Goal: Task Accomplishment & Management: Manage account settings

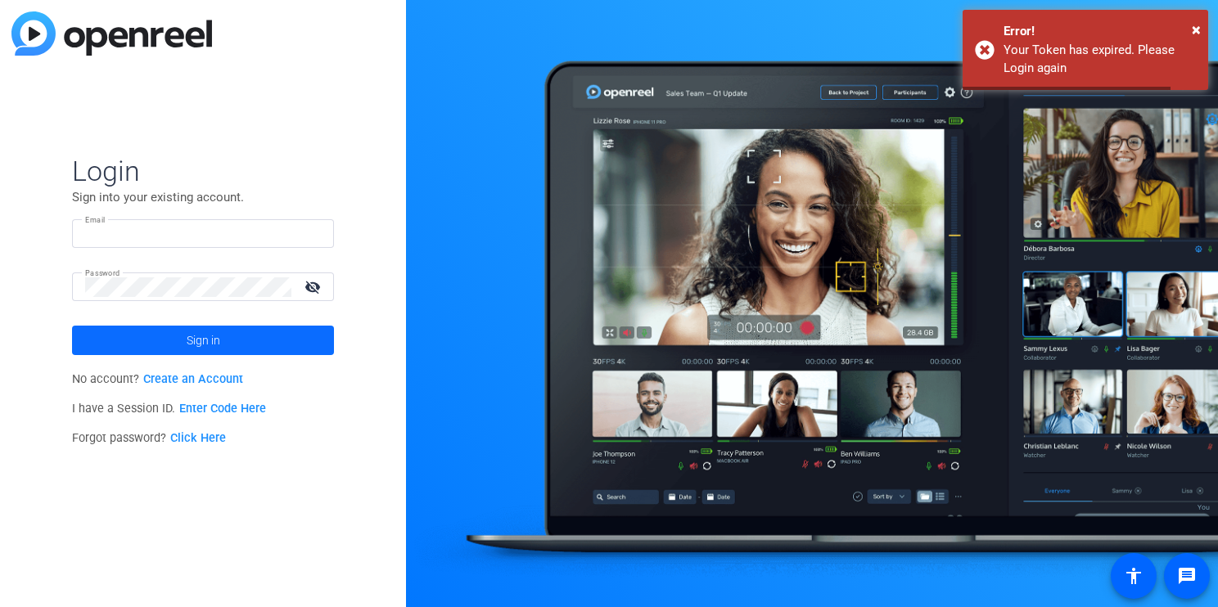
type input "[EMAIL_ADDRESS][DOMAIN_NAME]"
click at [266, 344] on span at bounding box center [203, 340] width 262 height 39
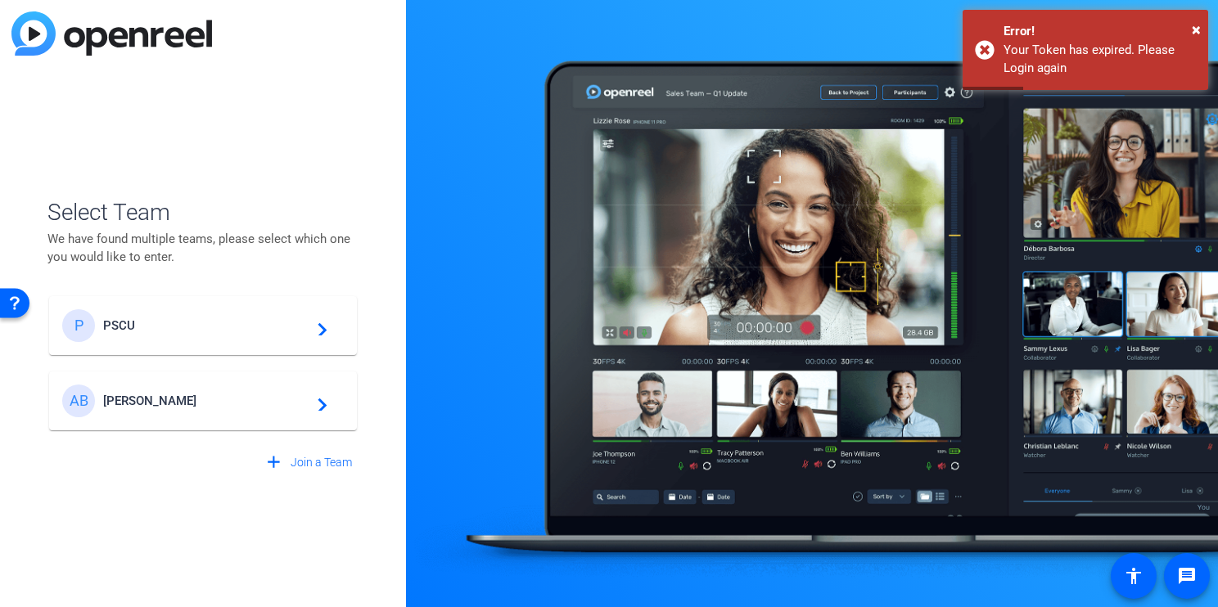
click at [256, 332] on span "PSCU" at bounding box center [205, 325] width 205 height 15
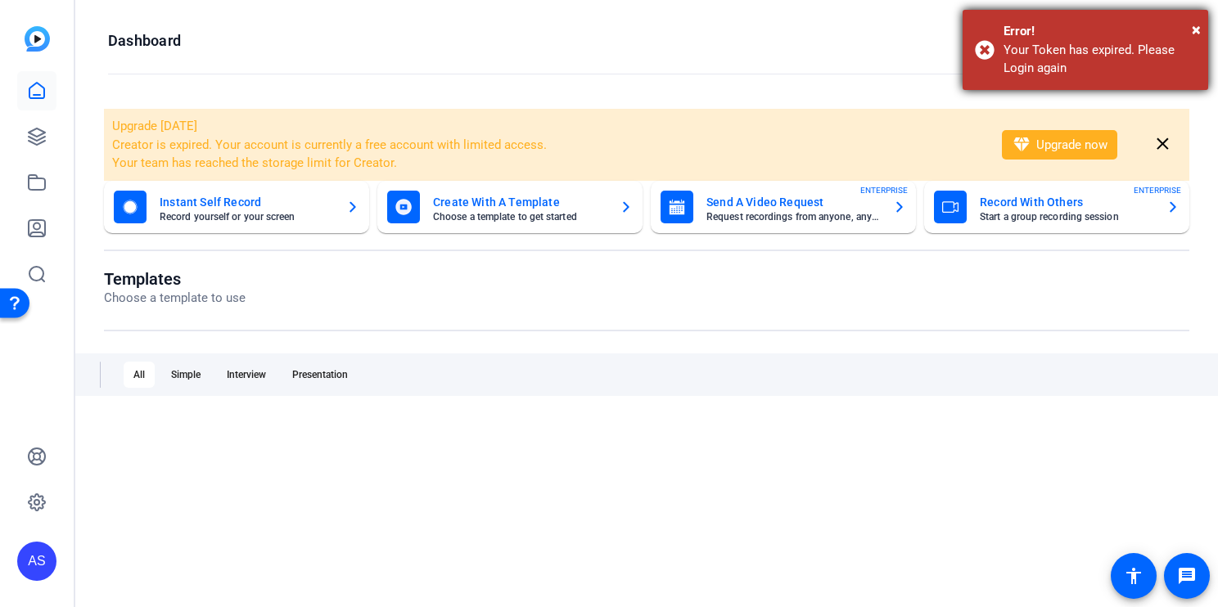
click at [1030, 47] on div "Your Token has expired. Please Login again" at bounding box center [1099, 59] width 192 height 37
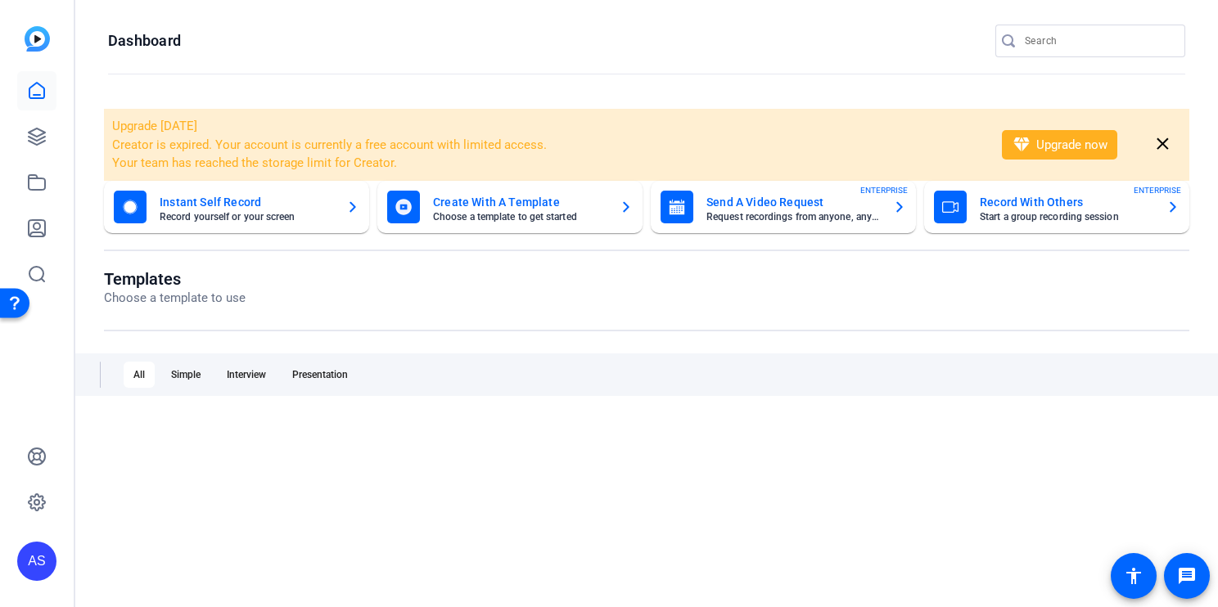
click at [43, 559] on div "AS" at bounding box center [36, 561] width 39 height 39
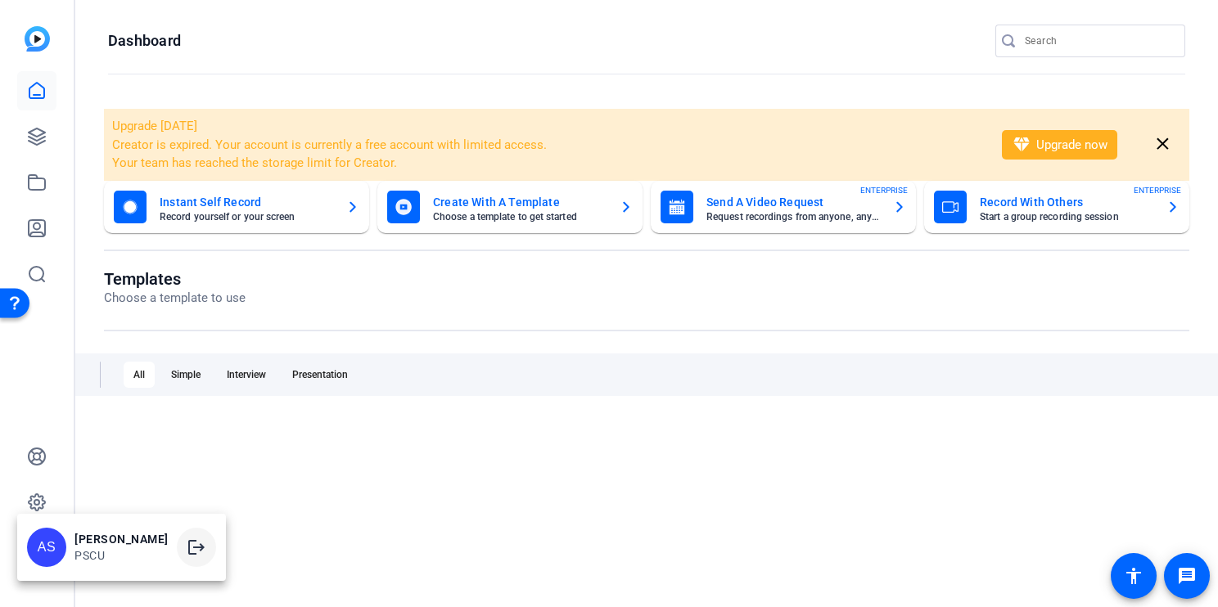
click at [187, 550] on mat-icon "logout" at bounding box center [197, 548] width 20 height 20
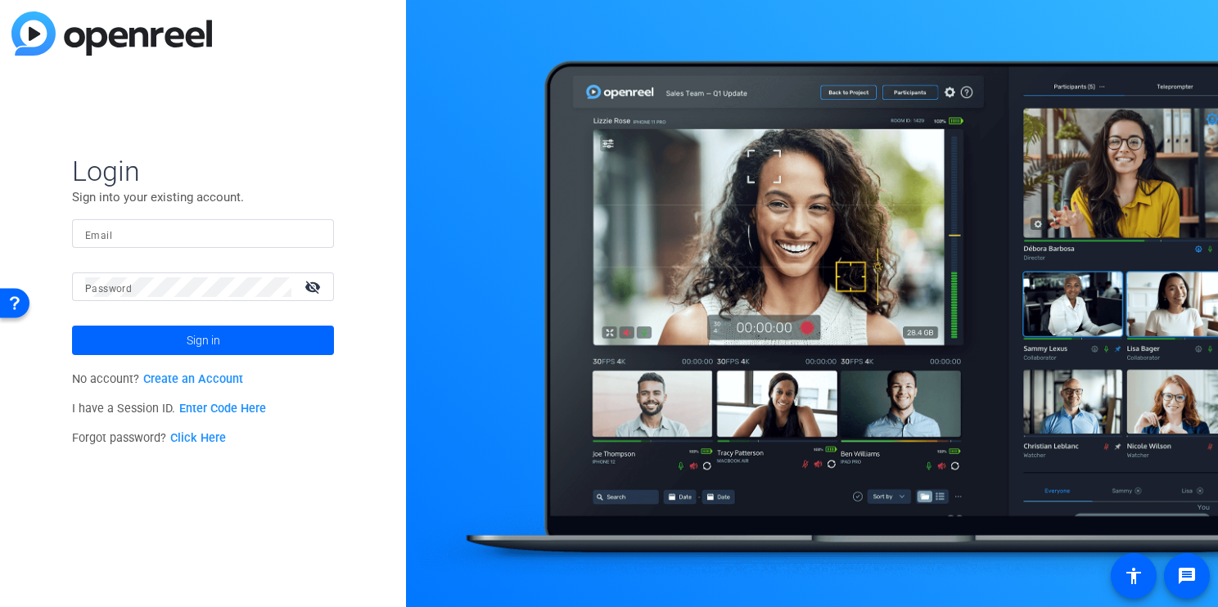
type input "[EMAIL_ADDRESS][DOMAIN_NAME]"
click at [309, 285] on mat-icon "visibility_off" at bounding box center [314, 287] width 39 height 24
click at [277, 346] on span at bounding box center [203, 340] width 262 height 39
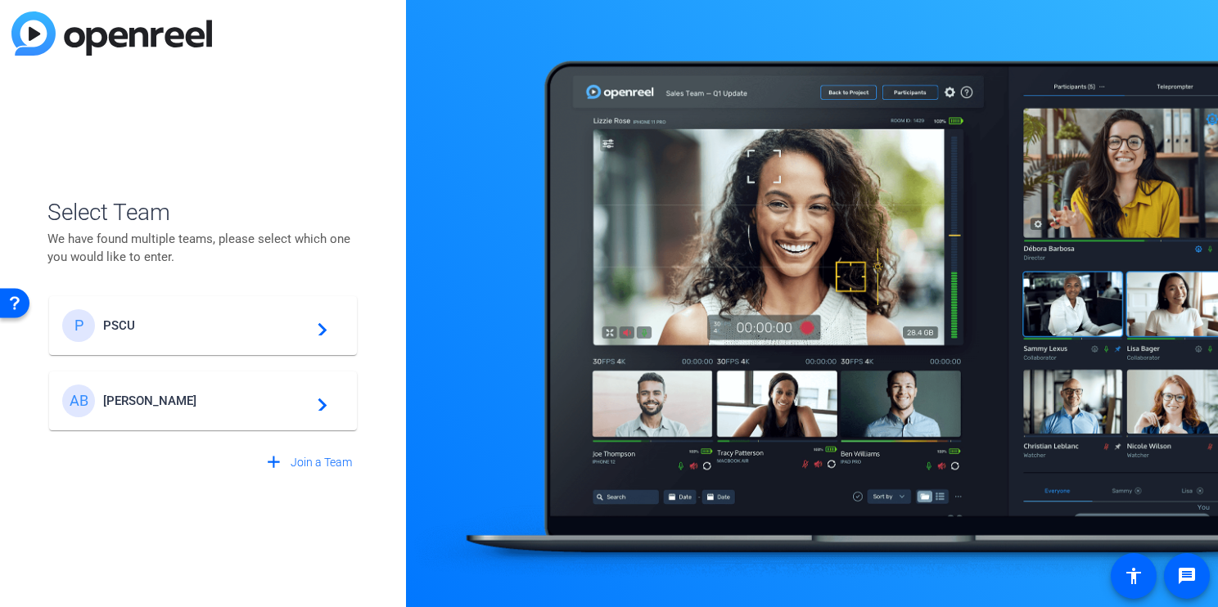
click at [276, 334] on div "P PSCU navigate_next" at bounding box center [203, 325] width 282 height 33
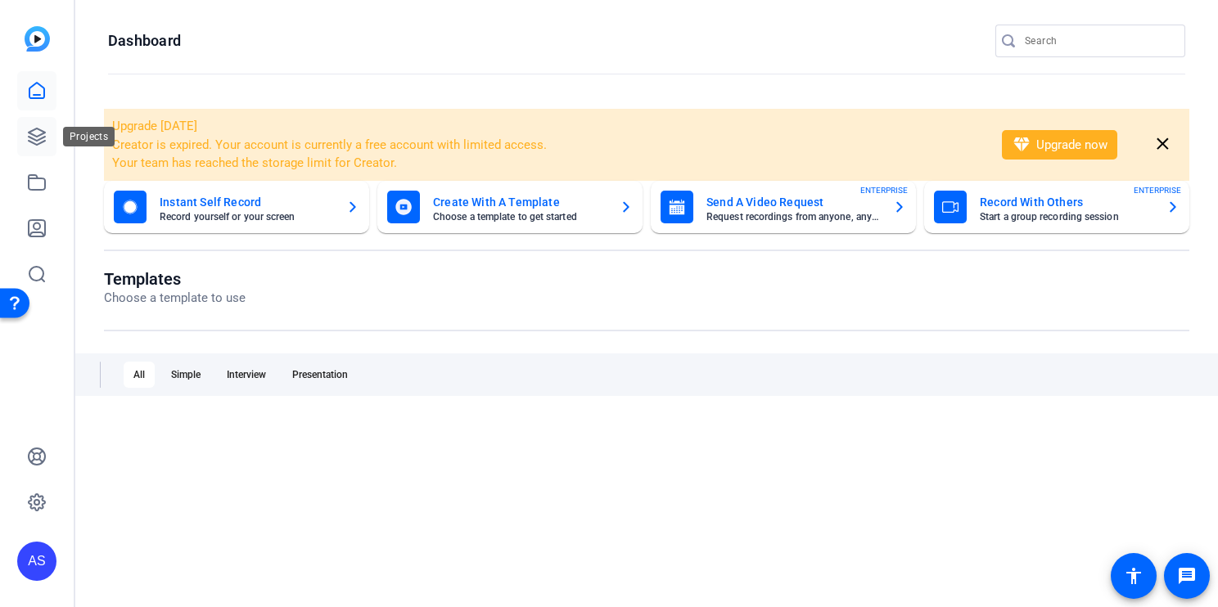
click at [38, 141] on icon at bounding box center [37, 137] width 16 height 16
